Goal: Task Accomplishment & Management: Use online tool/utility

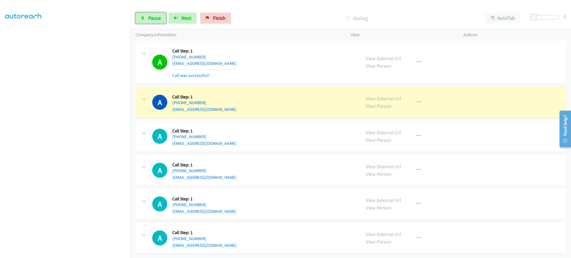
scroll to position [55, 1]
click at [416, 100] on icon "button" at bounding box center [418, 102] width 4 height 4
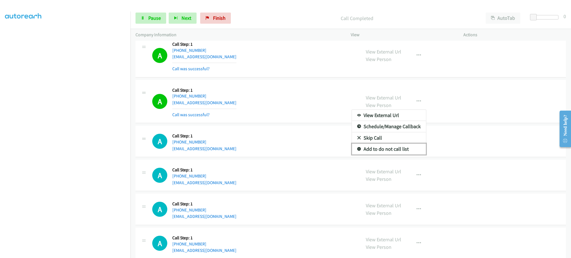
click at [401, 152] on link "Add to do not call list" at bounding box center [389, 149] width 74 height 11
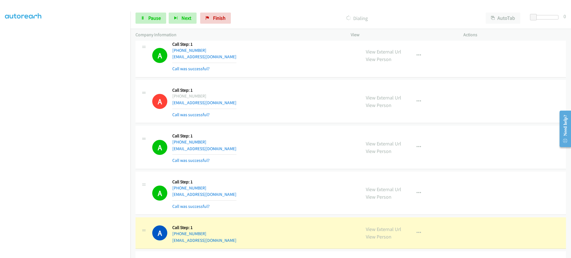
drag, startPoint x: 81, startPoint y: 254, endPoint x: 81, endPoint y: 251, distance: 3.1
click at [81, 254] on aside "Dialing Mode: Power | Switch to Preview My Lists" at bounding box center [65, 115] width 130 height 309
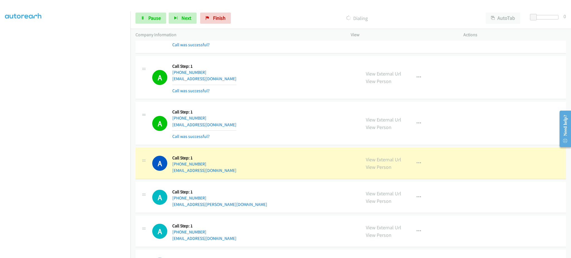
scroll to position [2351, 0]
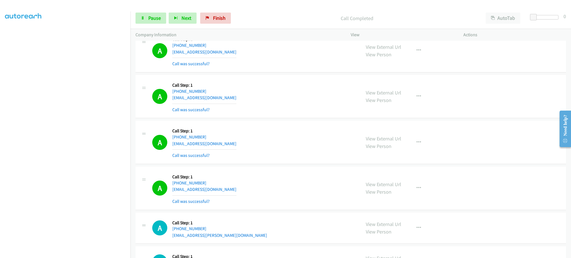
drag, startPoint x: 405, startPoint y: 199, endPoint x: 408, endPoint y: 196, distance: 4.1
click at [405, 198] on div "View External Url View Person View External Url Email Schedule/Manage Callback …" at bounding box center [420, 188] width 118 height 33
click at [411, 192] on button "button" at bounding box center [418, 188] width 15 height 11
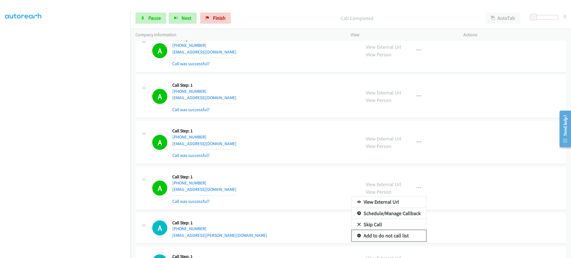
click at [404, 236] on link "Add to do not call list" at bounding box center [389, 235] width 74 height 11
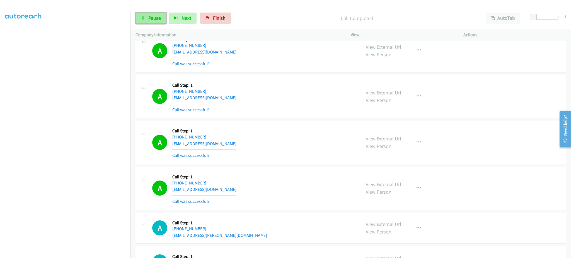
click at [154, 20] on span "Pause" at bounding box center [154, 18] width 13 height 6
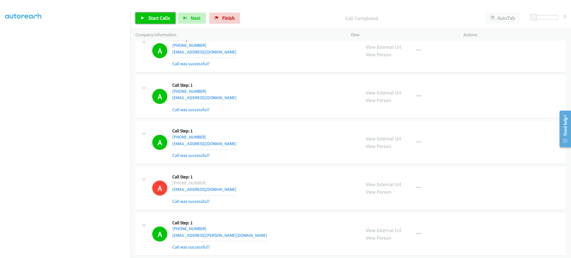
click at [159, 22] on link "Start Calls" at bounding box center [155, 18] width 40 height 11
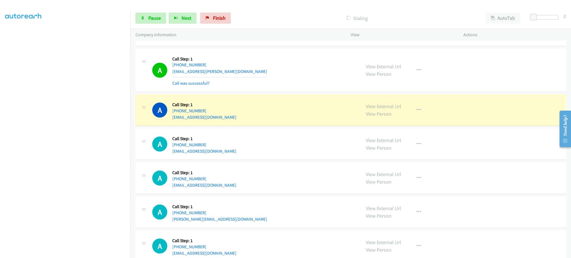
scroll to position [2486, 0]
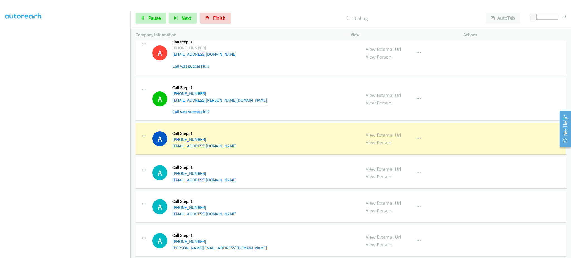
click at [375, 137] on link "View External Url" at bounding box center [383, 135] width 35 height 6
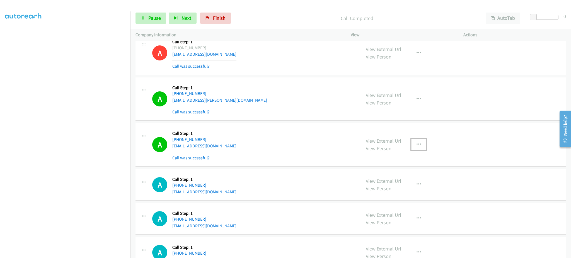
click at [417, 145] on icon "button" at bounding box center [418, 144] width 4 height 4
click at [406, 195] on link "Add to do not call list" at bounding box center [389, 192] width 74 height 11
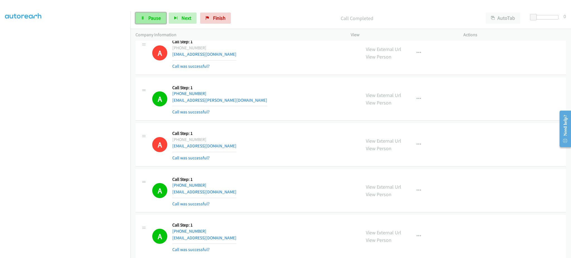
click at [146, 16] on link "Pause" at bounding box center [150, 18] width 31 height 11
click at [150, 16] on span "Start Calls" at bounding box center [159, 18] width 22 height 6
click at [440, 119] on div "A Callback Scheduled Call Step: 1 [GEOGRAPHIC_DATA]/[GEOGRAPHIC_DATA] [PHONE_NU…" at bounding box center [350, 98] width 430 height 43
click at [145, 18] on link "Pause" at bounding box center [150, 18] width 31 height 11
click at [161, 23] on link "Start Calls" at bounding box center [155, 18] width 40 height 11
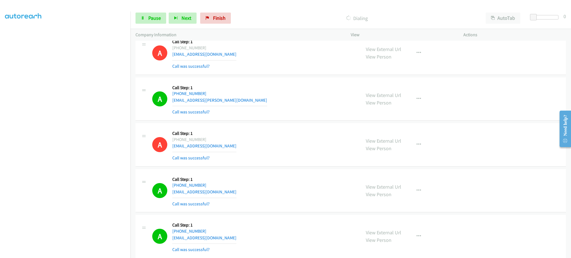
scroll to position [3249, 0]
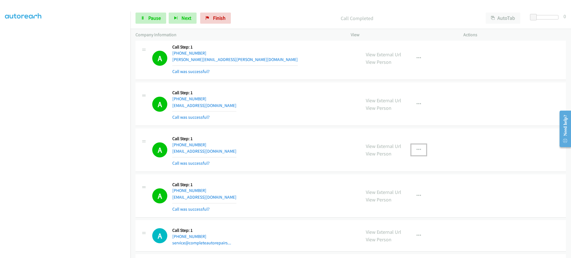
click at [418, 150] on button "button" at bounding box center [418, 149] width 15 height 11
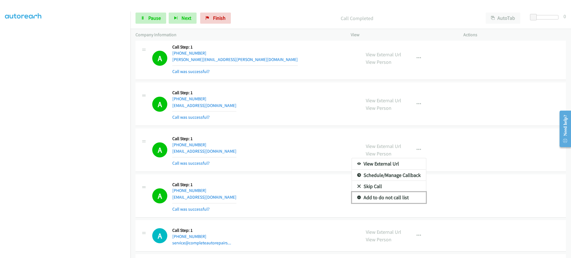
click at [404, 202] on link "Add to do not call list" at bounding box center [389, 197] width 74 height 11
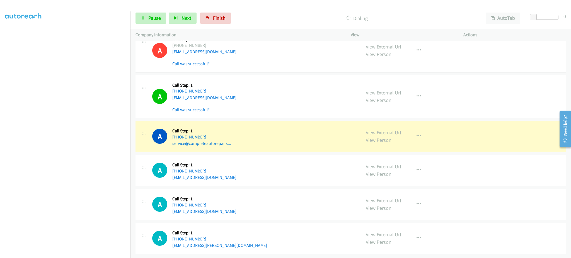
scroll to position [3356, 0]
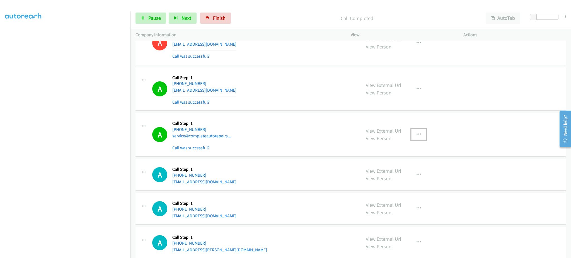
click at [416, 136] on icon "button" at bounding box center [418, 134] width 4 height 4
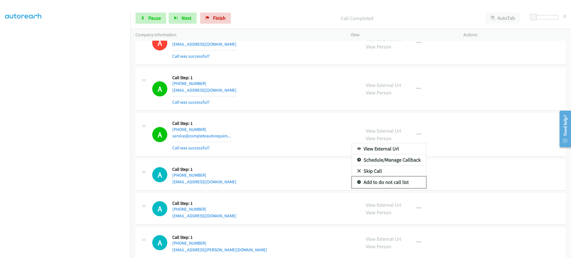
click at [408, 183] on link "Add to do not call list" at bounding box center [389, 182] width 74 height 11
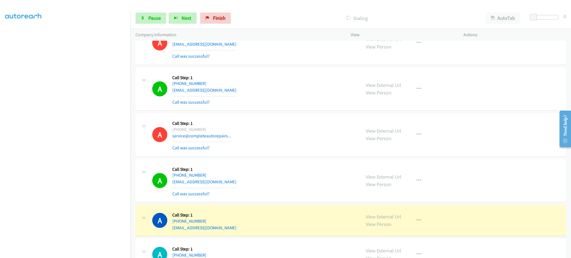
click at [55, 253] on section at bounding box center [65, 125] width 120 height 267
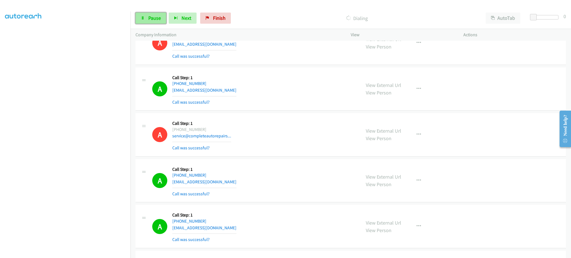
click at [143, 21] on link "Pause" at bounding box center [150, 18] width 31 height 11
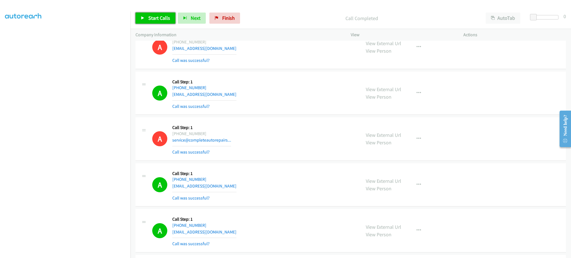
click at [163, 15] on span "Start Calls" at bounding box center [159, 18] width 22 height 6
click at [158, 19] on span "Pause" at bounding box center [154, 18] width 13 height 6
click at [159, 19] on span "Start Calls" at bounding box center [159, 18] width 22 height 6
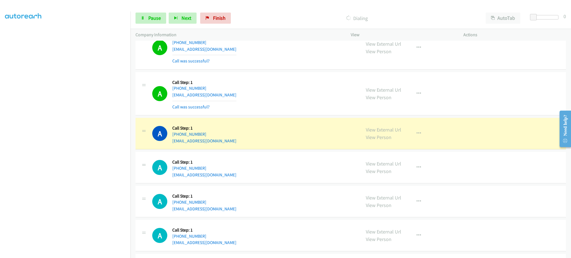
scroll to position [4021, 0]
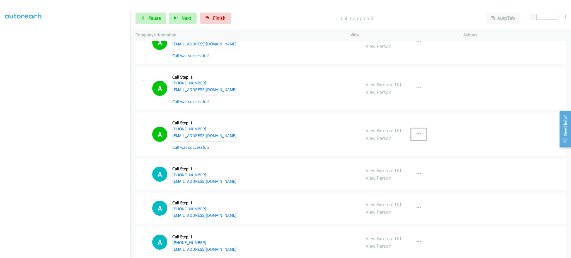
click at [416, 134] on icon "button" at bounding box center [418, 134] width 4 height 4
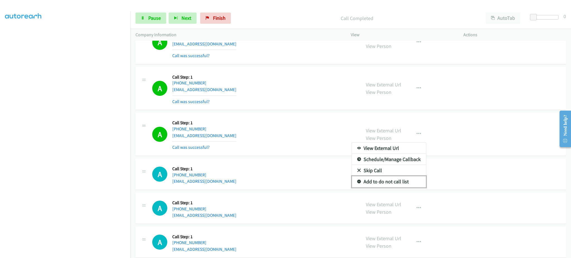
click at [406, 181] on link "Add to do not call list" at bounding box center [389, 181] width 74 height 11
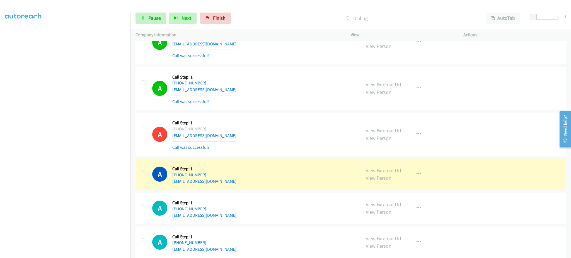
drag, startPoint x: 460, startPoint y: 182, endPoint x: 430, endPoint y: 183, distance: 30.1
click at [460, 182] on div "View External Url View Person View External Url Email Schedule/Manage Callback …" at bounding box center [420, 174] width 118 height 21
click at [161, 17] on link "Pause" at bounding box center [150, 18] width 31 height 11
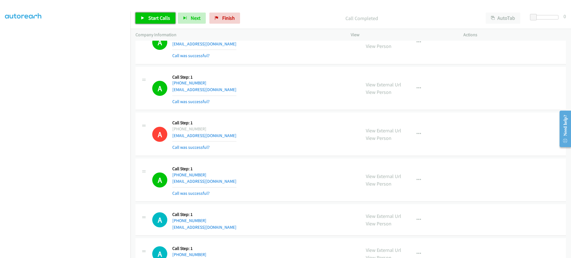
click at [164, 23] on link "Start Calls" at bounding box center [155, 18] width 40 height 11
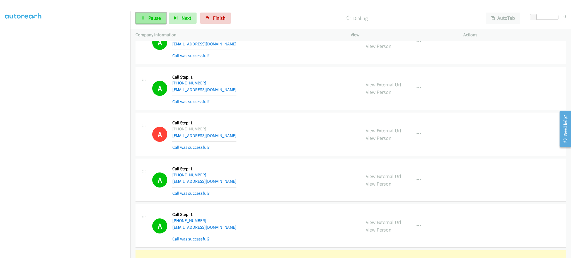
click at [148, 18] on span "Pause" at bounding box center [154, 18] width 13 height 6
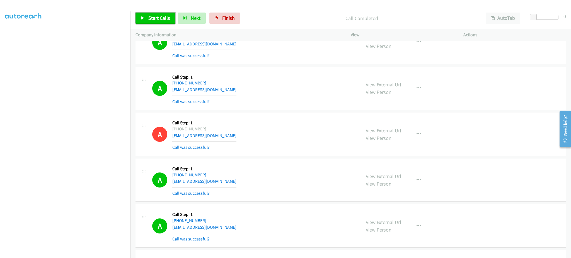
click at [155, 23] on link "Start Calls" at bounding box center [155, 18] width 40 height 11
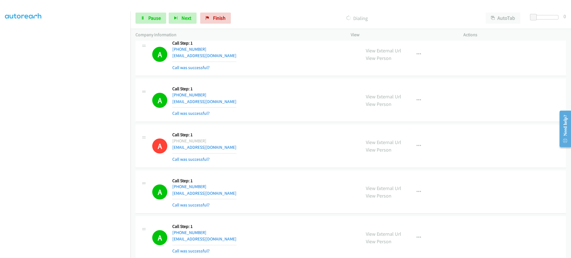
scroll to position [4033, 0]
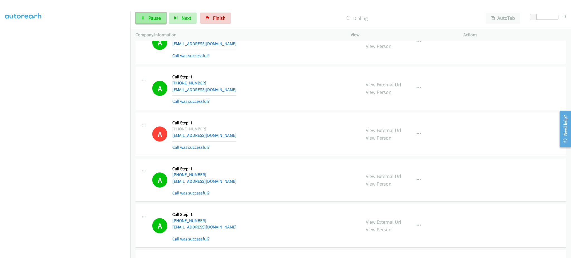
click at [164, 23] on link "Pause" at bounding box center [150, 18] width 31 height 11
click at [157, 20] on span "Start Calls" at bounding box center [159, 18] width 22 height 6
drag, startPoint x: 149, startPoint y: 18, endPoint x: 163, endPoint y: 1, distance: 21.8
click at [149, 18] on span "Pause" at bounding box center [154, 18] width 13 height 6
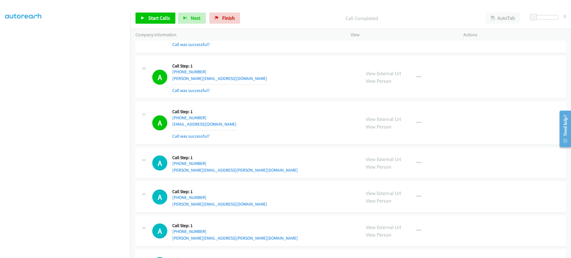
scroll to position [4307, 0]
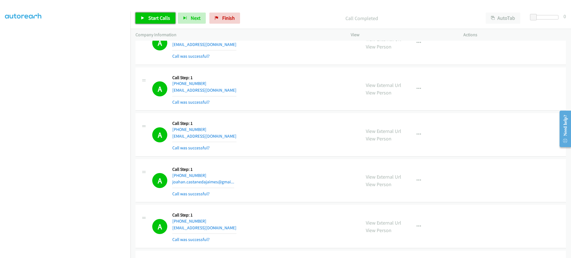
click at [163, 15] on span "Start Calls" at bounding box center [159, 18] width 22 height 6
click at [158, 17] on span "Pause" at bounding box center [154, 18] width 13 height 6
